Goal: Information Seeking & Learning: Learn about a topic

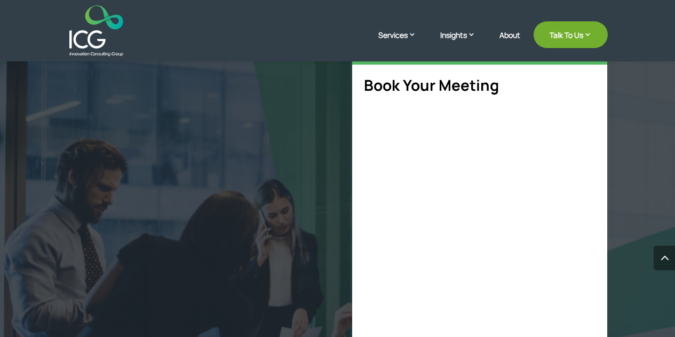
scroll to position [515, 0]
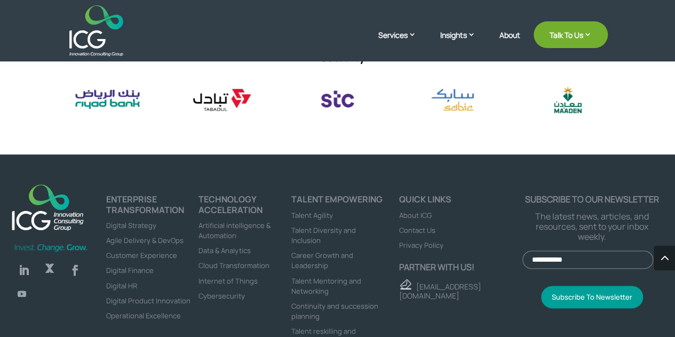
select select "**"
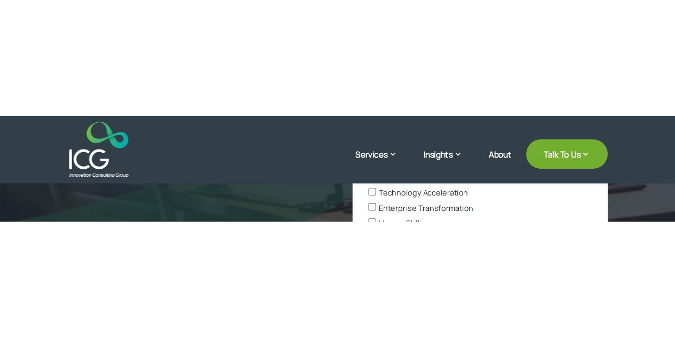
scroll to position [408, 0]
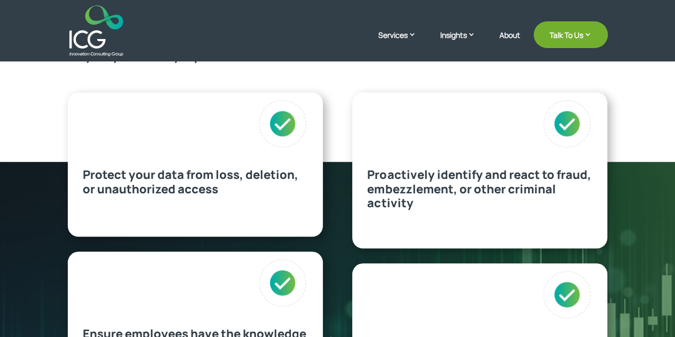
scroll to position [427, 0]
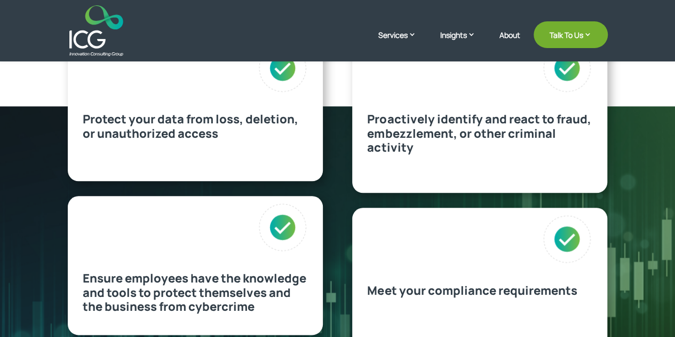
click at [192, 127] on span "Protect your data from loss, deletion, or unauthorized access" at bounding box center [191, 126] width 216 height 30
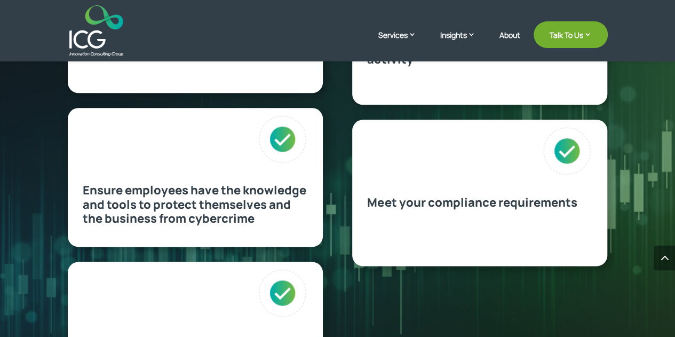
scroll to position [587, 0]
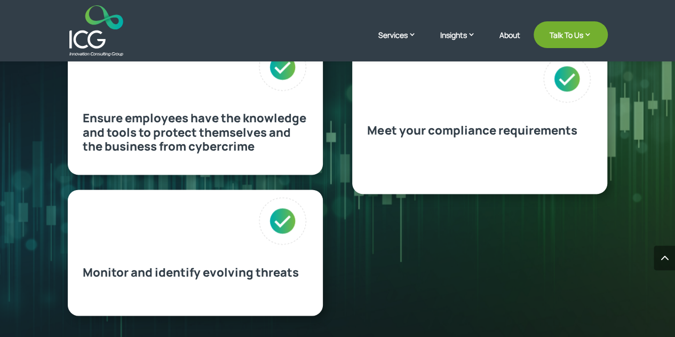
click at [388, 226] on div "Protect your data from loss, deletion, or unauthorized access Ensure employees …" at bounding box center [338, 96] width 540 height 466
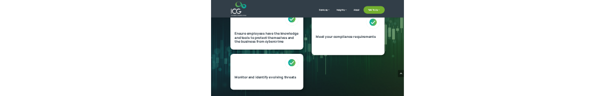
scroll to position [578, 0]
